Goal: Task Accomplishment & Management: Manage account settings

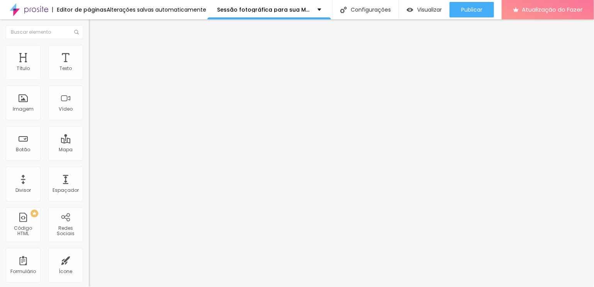
click at [89, 155] on input at bounding box center [141, 159] width 105 height 8
type input "pedrolimafoto"
drag, startPoint x: 58, startPoint y: 80, endPoint x: 11, endPoint y: 80, distance: 47.1
click at [89, 80] on div "pedrolimafoto" at bounding box center [133, 113] width 89 height 97
click at [89, 82] on img at bounding box center [133, 109] width 89 height 89
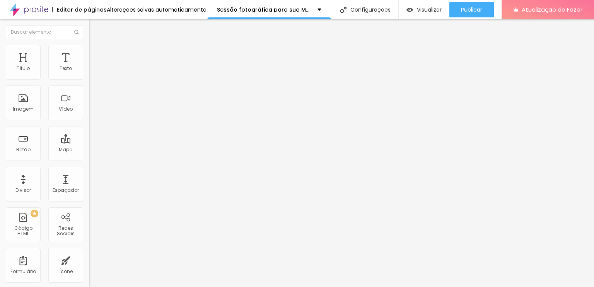
click at [96, 53] on font "Estilo" at bounding box center [102, 50] width 12 height 7
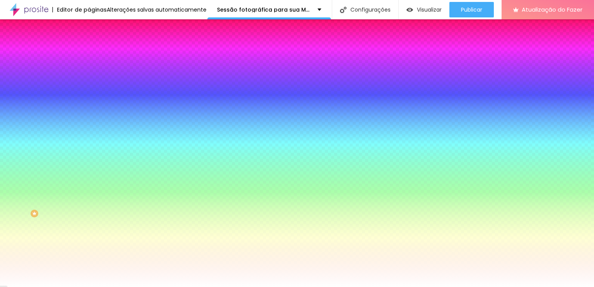
click at [89, 52] on ul "Conteúdo Estilo Avançado" at bounding box center [133, 48] width 89 height 23
click at [96, 54] on font "Avançado" at bounding box center [109, 57] width 26 height 7
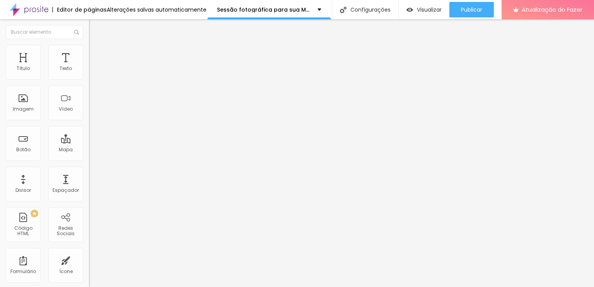
click at [89, 45] on li "Conteúdo" at bounding box center [133, 41] width 89 height 8
click at [95, 27] on img "button" at bounding box center [98, 28] width 6 height 6
click at [95, 26] on img "button" at bounding box center [98, 28] width 6 height 6
click at [96, 55] on font "Avançado" at bounding box center [109, 57] width 26 height 7
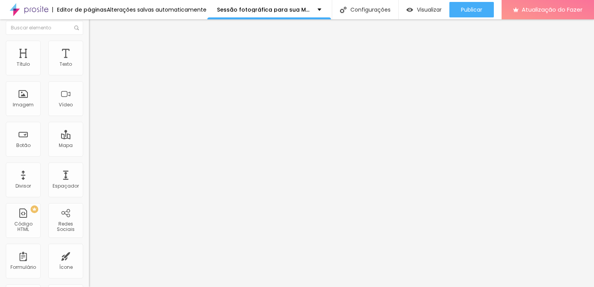
click at [89, 41] on img at bounding box center [92, 44] width 7 height 7
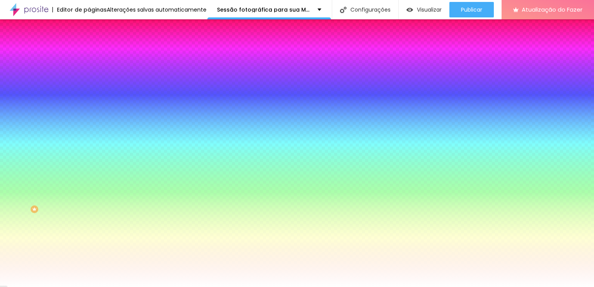
click at [89, 40] on img at bounding box center [92, 36] width 7 height 7
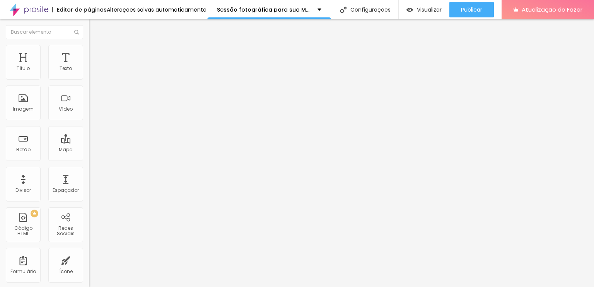
click at [89, 155] on input "pedrolimafoto" at bounding box center [141, 159] width 105 height 8
click at [89, 155] on input "pedro lima fotografia" at bounding box center [141, 159] width 105 height 8
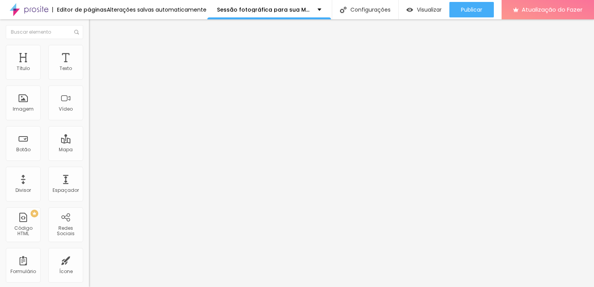
paste input "Pedro Lima Foto"
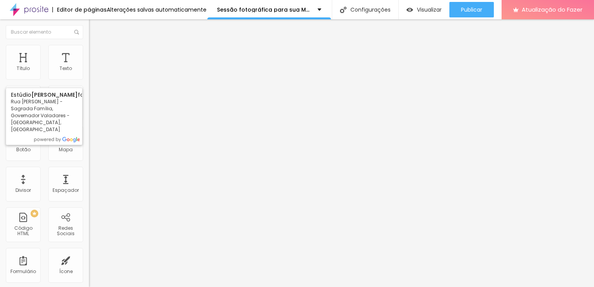
type input "Pedro Lima Foto"
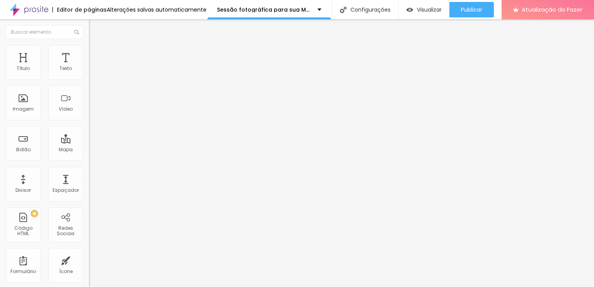
click at [89, 208] on div "Encontre sua empresa Pedro Lima Foto Procure o perfil da empresa pelo nome. Exi…" at bounding box center [133, 158] width 89 height 196
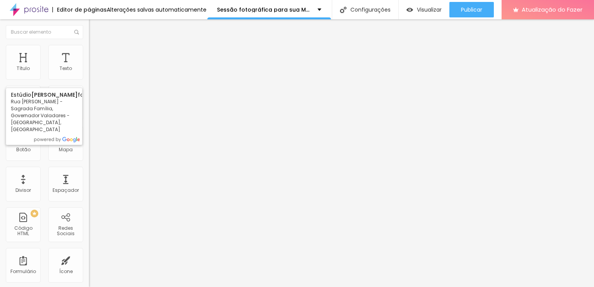
scroll to position [0, 0]
drag, startPoint x: 60, startPoint y: 82, endPoint x: 0, endPoint y: 86, distance: 60.0
click at [89, 86] on div "Encontre sua empresa Pedro Lima Foto Procure o perfil da empresa pelo nome. Exi…" at bounding box center [133, 158] width 89 height 196
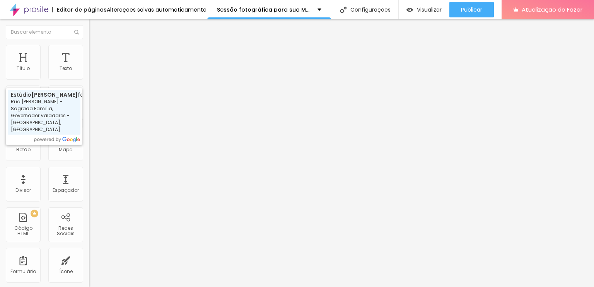
scroll to position [0, 0]
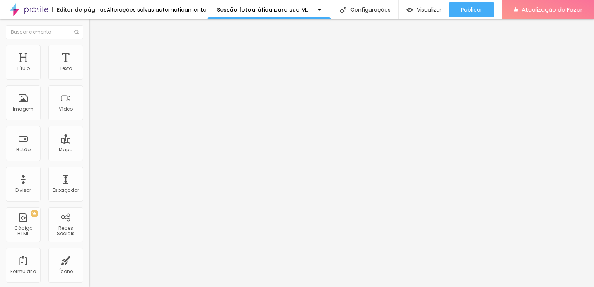
click at [89, 155] on input at bounding box center [141, 159] width 105 height 8
paste input "https://share.google/zhNSc7CeC0wCCKgWW"
type input "https://share.google/zhNSc7CeC0wCCKgWW"
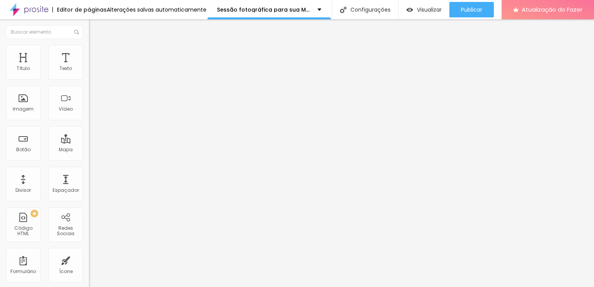
click at [89, 218] on div "Mostrar cabeçalho Classificação Número de avaliações Botão de avaliar" at bounding box center [133, 237] width 89 height 38
click at [89, 155] on input "https://share.google/zhNSc7CeC0wCCKgWW" at bounding box center [141, 159] width 105 height 8
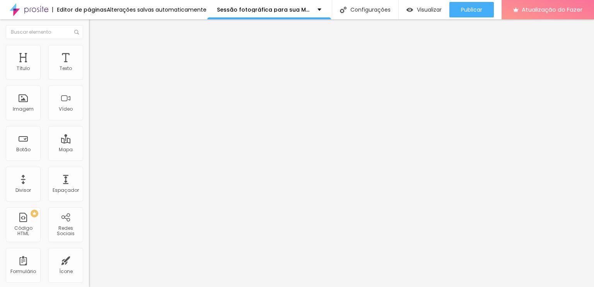
click at [89, 83] on img at bounding box center [133, 109] width 89 height 89
click at [89, 155] on input at bounding box center [141, 159] width 105 height 8
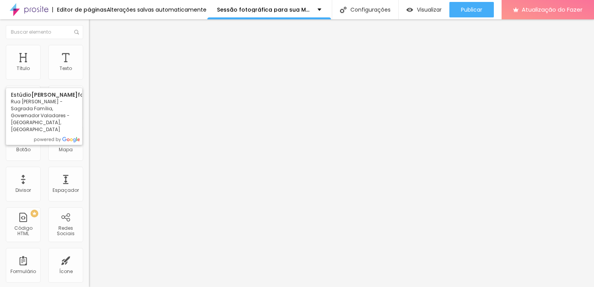
type input "pedro lima foto"
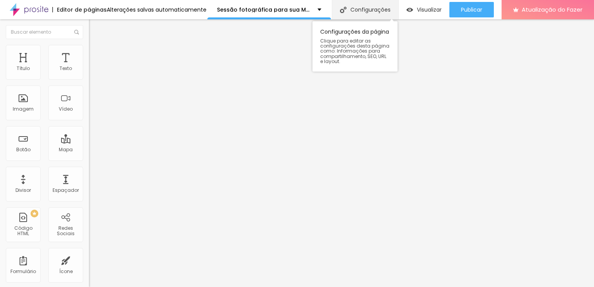
click at [386, 7] on font "Configurações" at bounding box center [370, 10] width 40 height 8
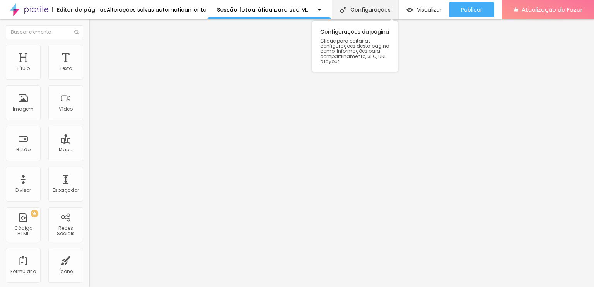
click at [382, 7] on font "Configurações" at bounding box center [370, 10] width 40 height 8
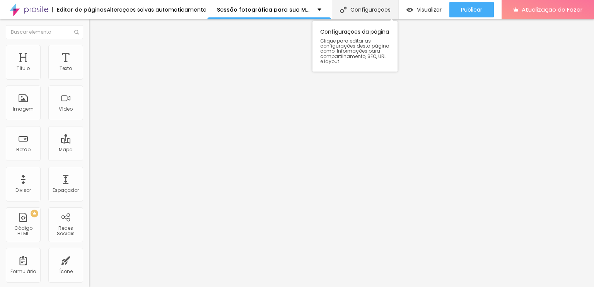
click at [378, 5] on div "Configurações" at bounding box center [365, 9] width 66 height 19
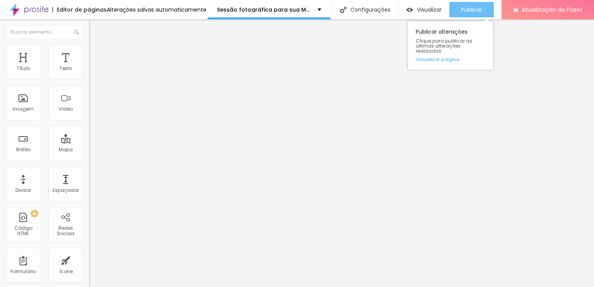
click at [466, 14] on div "Publicar" at bounding box center [471, 9] width 21 height 15
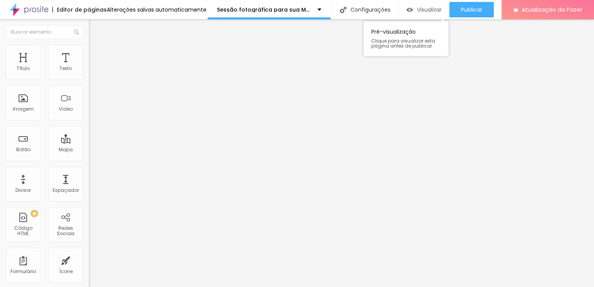
click at [418, 12] on font "Visualizar" at bounding box center [429, 10] width 25 height 8
click at [434, 11] on font "Visualizar" at bounding box center [429, 10] width 25 height 8
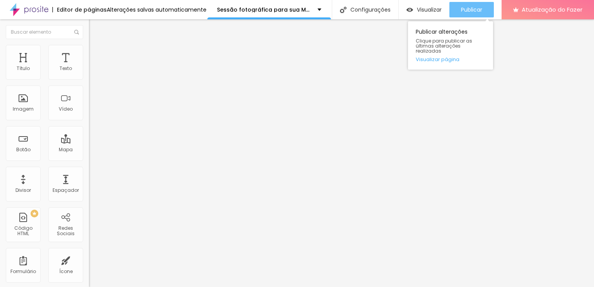
click at [481, 13] on font "Publicar" at bounding box center [471, 10] width 21 height 8
click at [485, 7] on button "Publicar" at bounding box center [471, 9] width 44 height 15
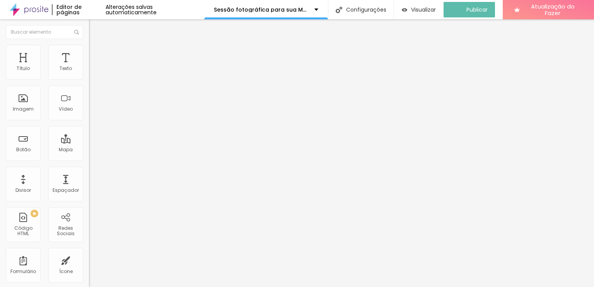
click at [29, 10] on img at bounding box center [29, 9] width 39 height 19
